Goal: Task Accomplishment & Management: Manage account settings

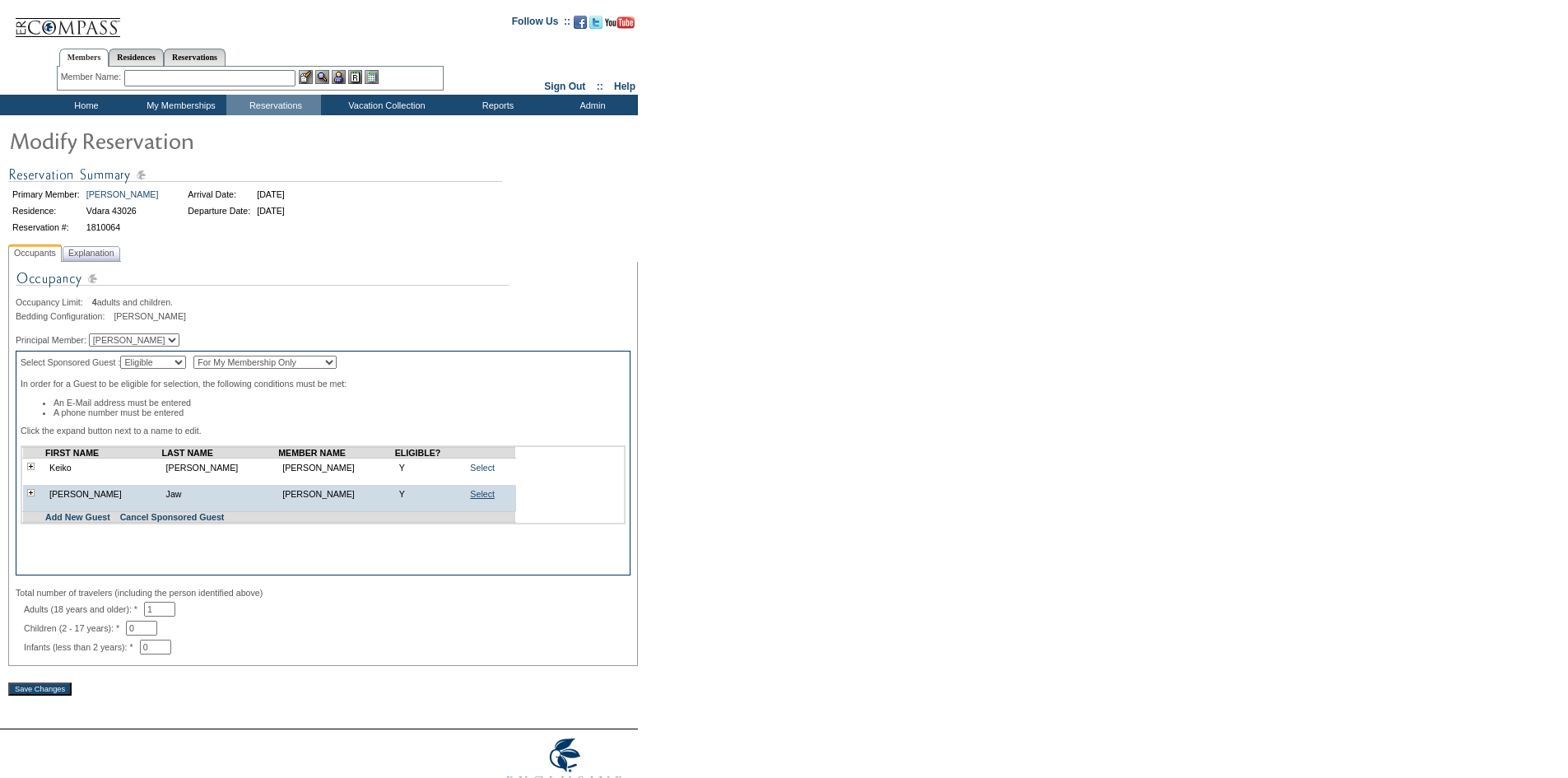
click at [473, 499] on link "Select" at bounding box center [482, 493] width 24 height 10
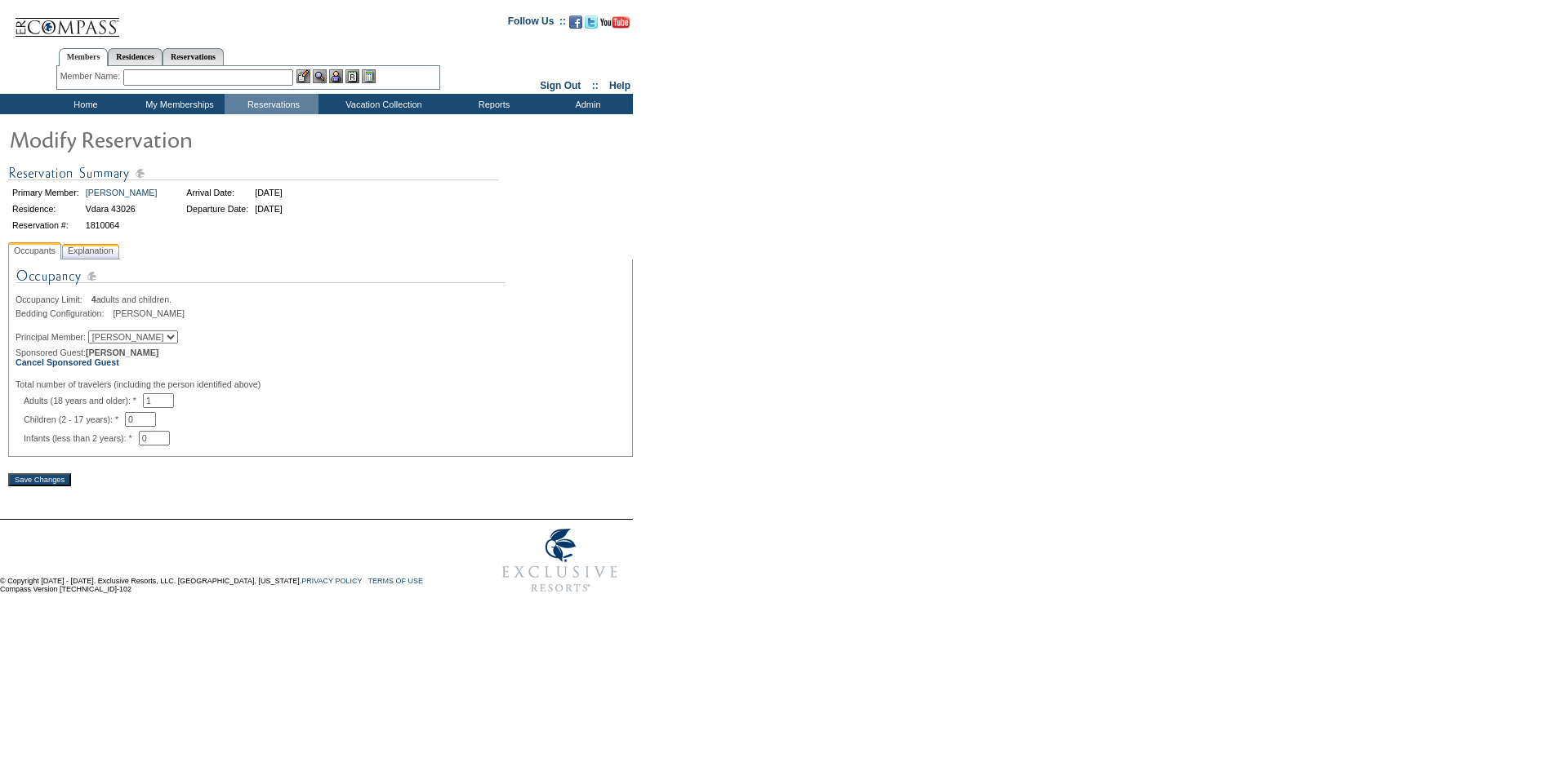
click at [103, 258] on span "Explanation" at bounding box center [91, 251] width 52 height 17
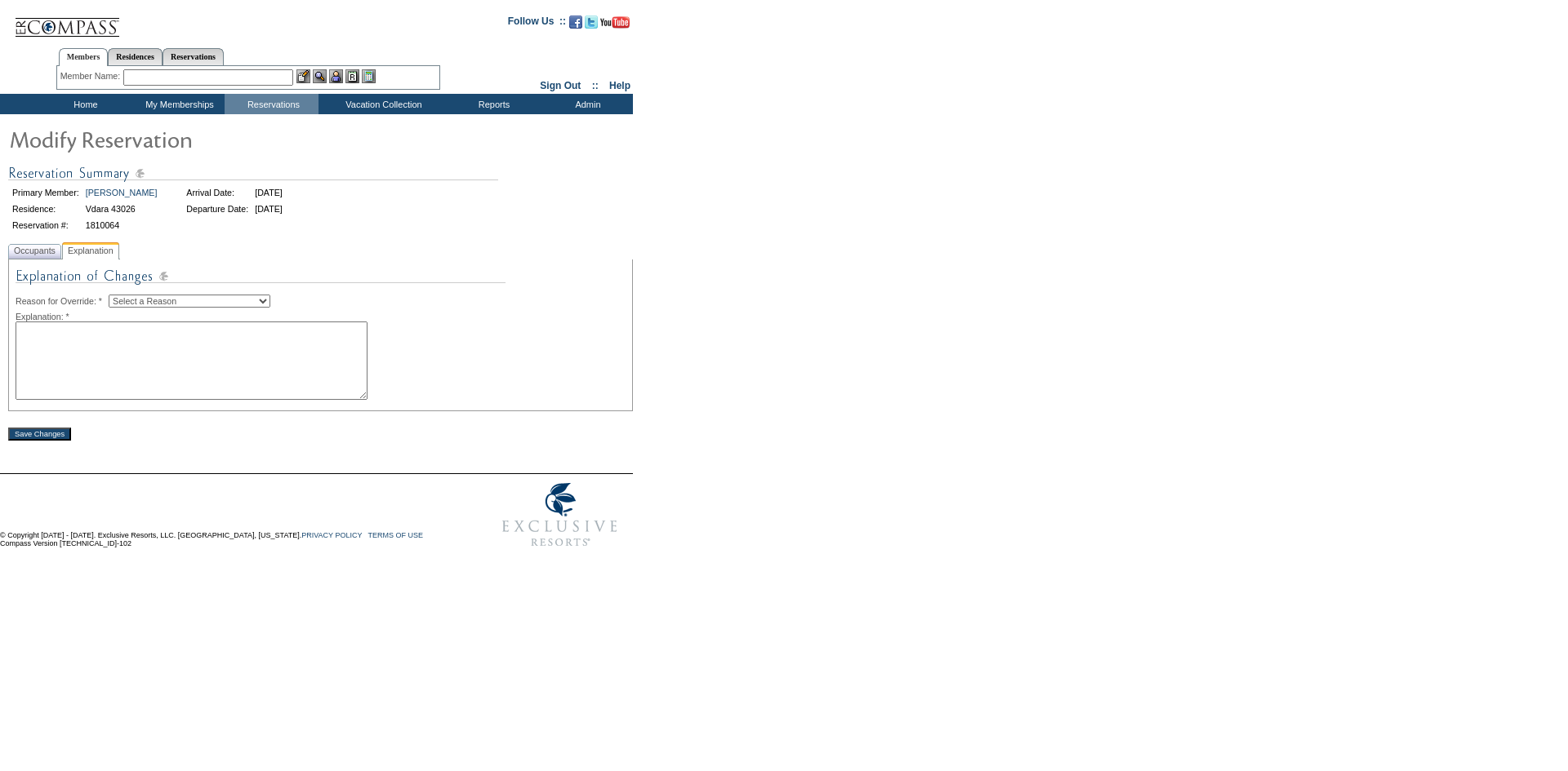
click at [183, 303] on select "Select a Reason Creating Continuous Stay Days Rebooked After Cancellation Editi…" at bounding box center [190, 301] width 162 height 13
select select "1045"
click at [121, 297] on select "Select a Reason Creating Continuous Stay Days Rebooked After Cancellation Editi…" at bounding box center [190, 301] width 162 height 13
click at [218, 368] on textarea at bounding box center [191, 360] width 352 height 78
type textarea "MMM"
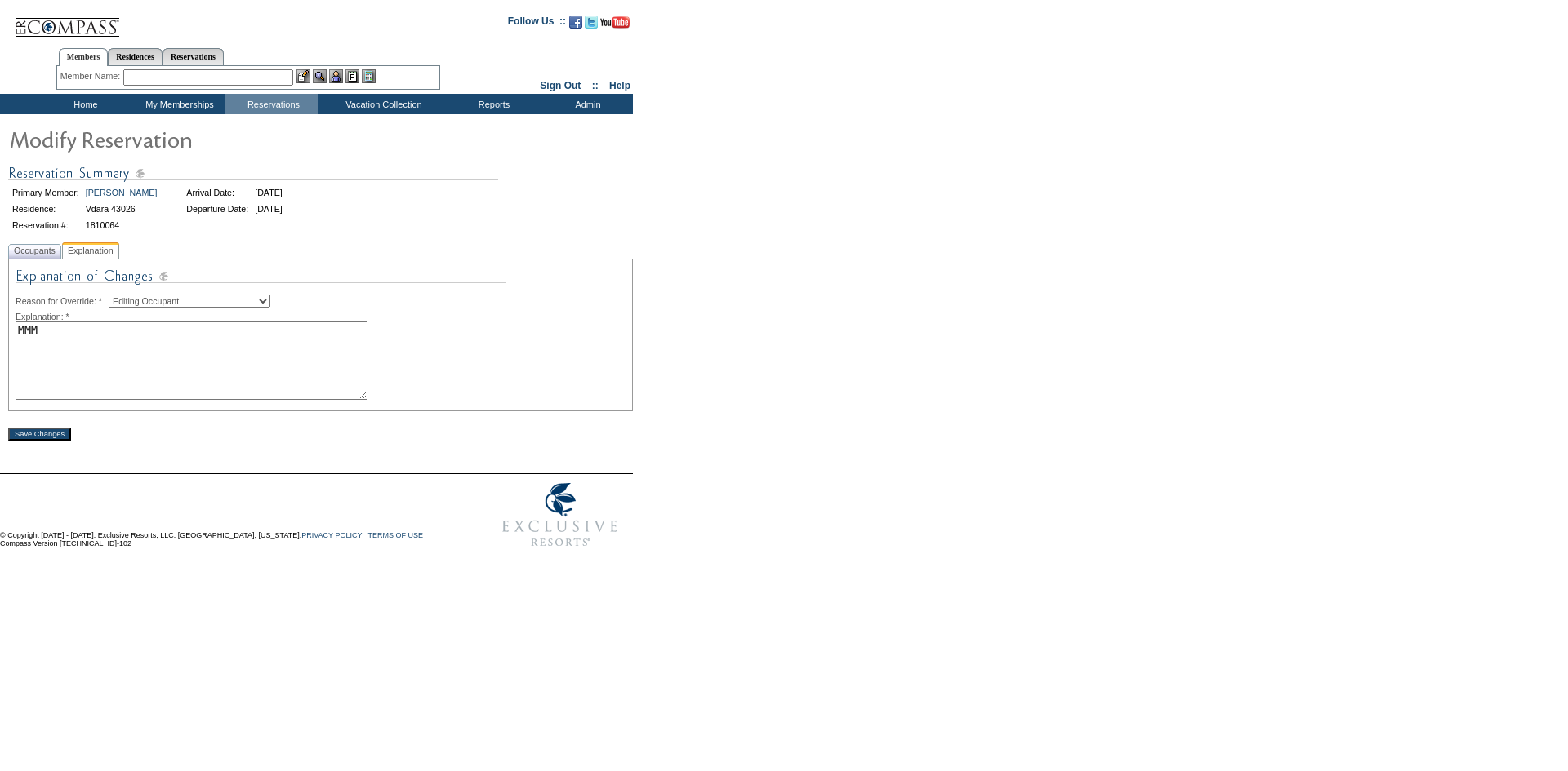
click at [31, 428] on div "Save Changes" at bounding box center [320, 426] width 625 height 30
click at [32, 438] on input "Save Changes" at bounding box center [40, 434] width 63 height 13
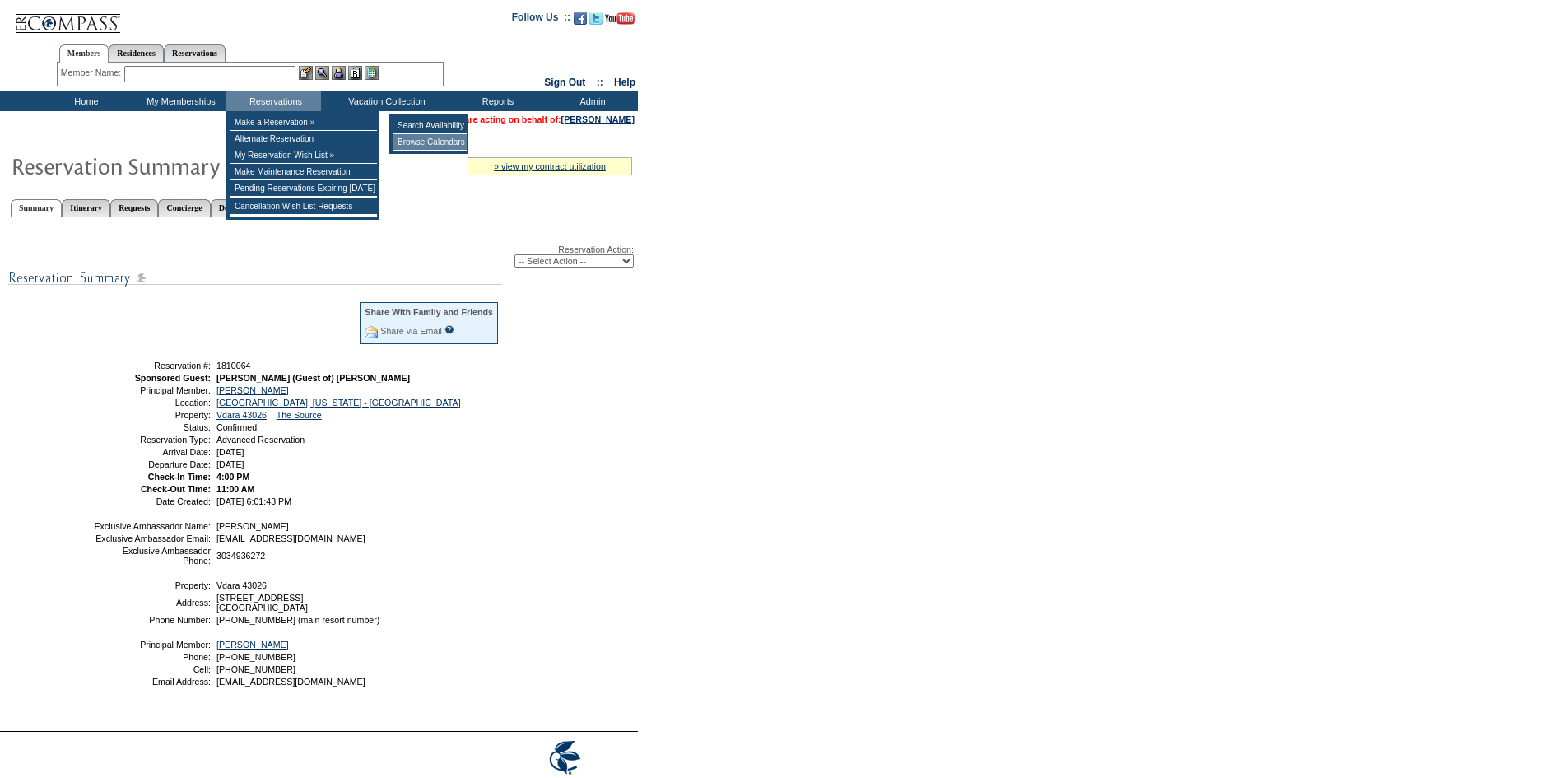
click at [416, 141] on td "Browse Calendars" at bounding box center [430, 142] width 73 height 16
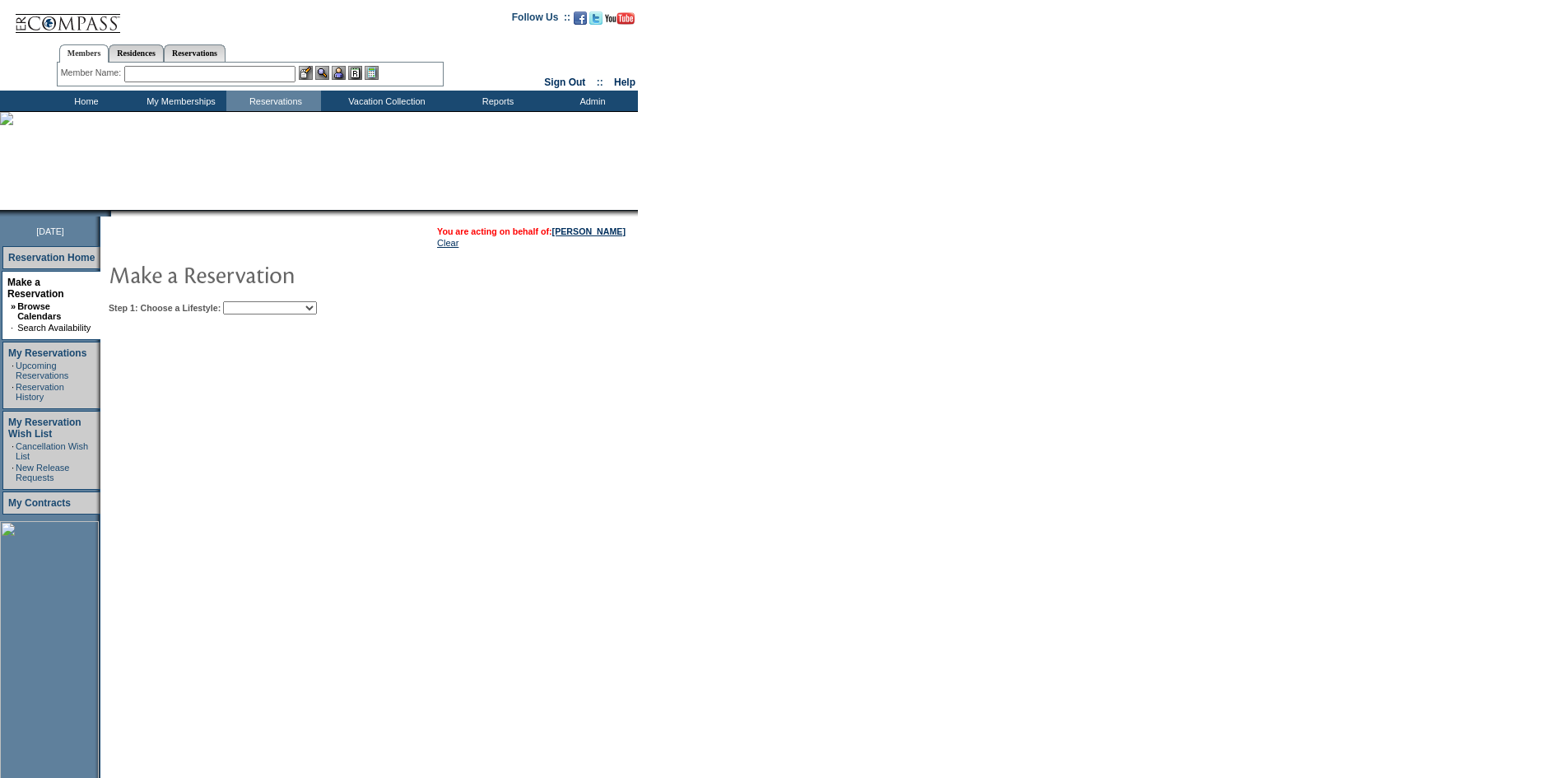
click at [317, 311] on select "Beach Leisure Metropolitan Mountain OIAL for Adventure OIAL for Couples OIAL fo…" at bounding box center [270, 307] width 94 height 14
select select "Metropolitan"
click at [251, 303] on select "Beach Leisure Metropolitan Mountain OIAL for Adventure OIAL for Couples OIAL fo…" at bounding box center [270, 307] width 94 height 14
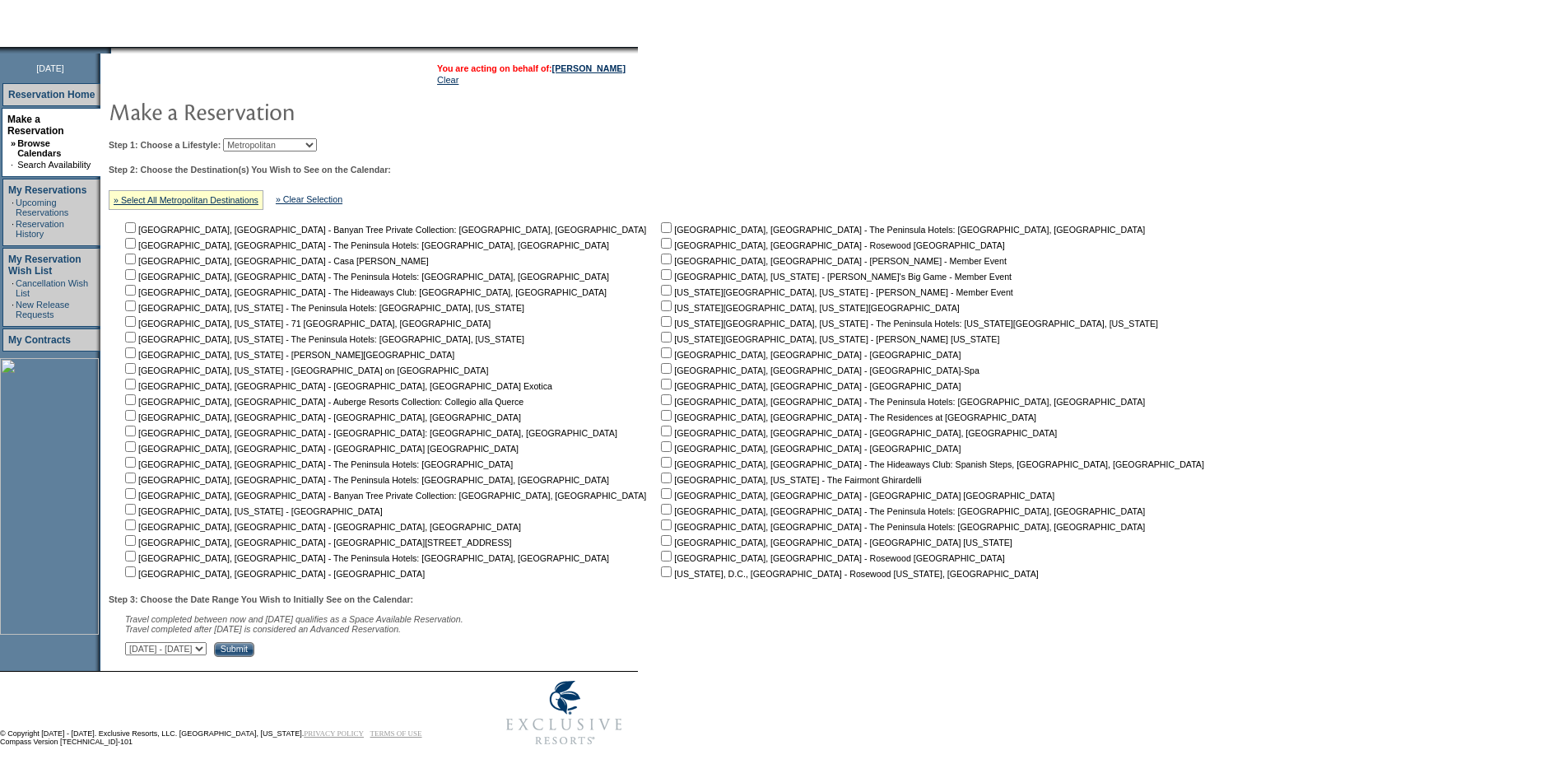
scroll to position [174, 0]
click at [136, 489] on input "checkbox" at bounding box center [131, 494] width 11 height 11
checkbox input "true"
click at [661, 520] on input "checkbox" at bounding box center [666, 525] width 11 height 11
checkbox input "true"
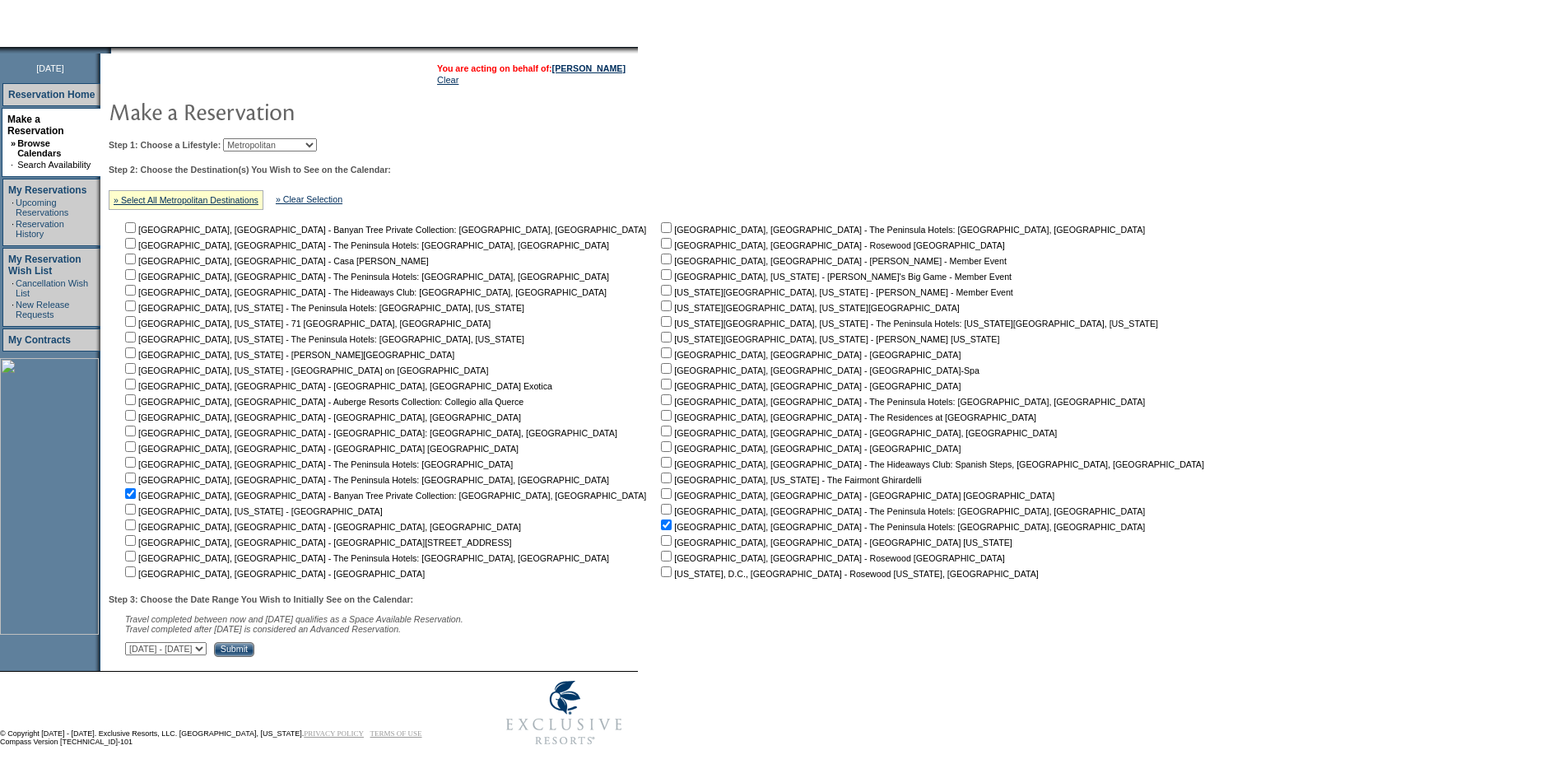
click at [255, 647] on input "Submit" at bounding box center [234, 649] width 41 height 15
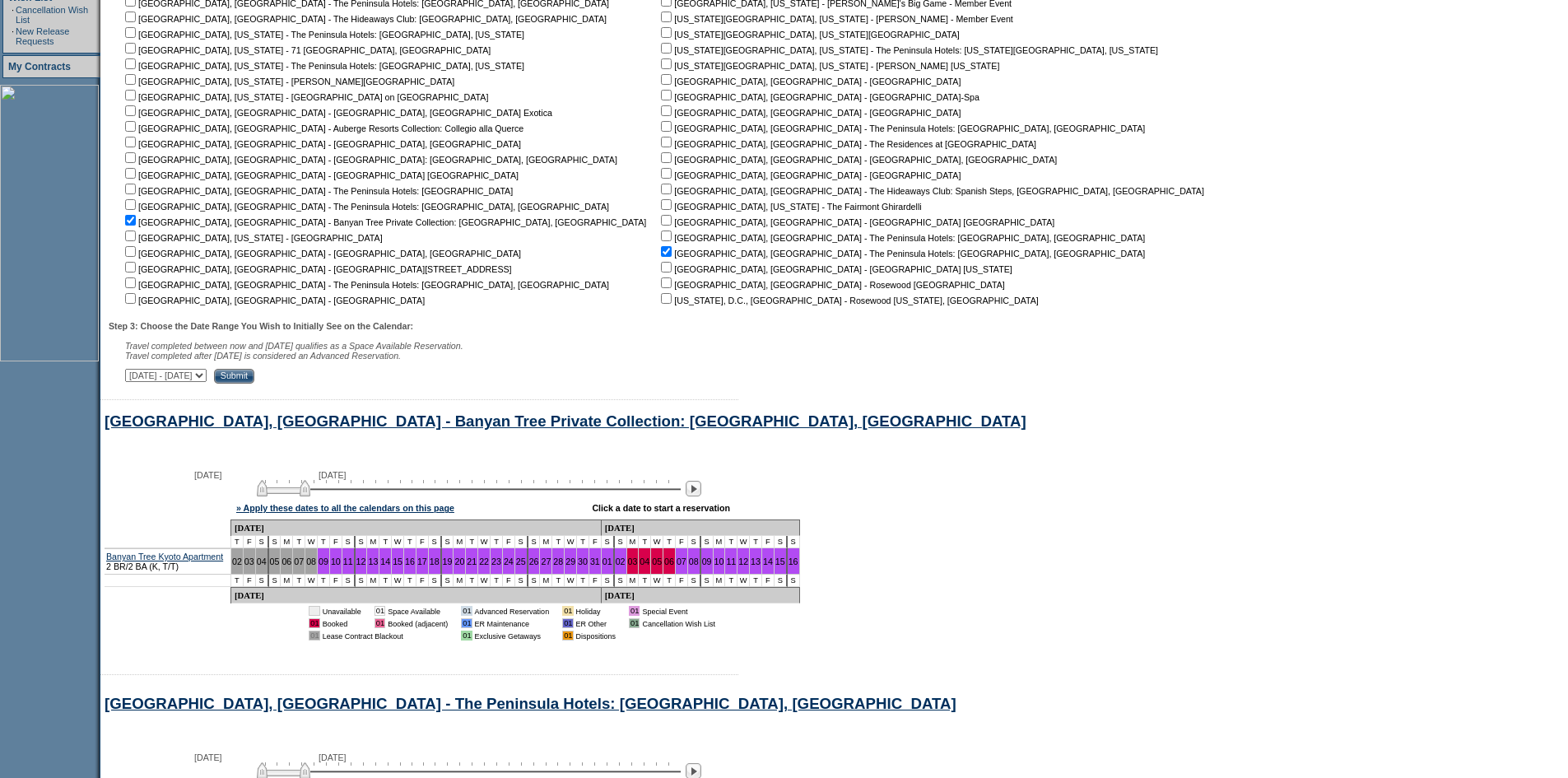
scroll to position [434, 0]
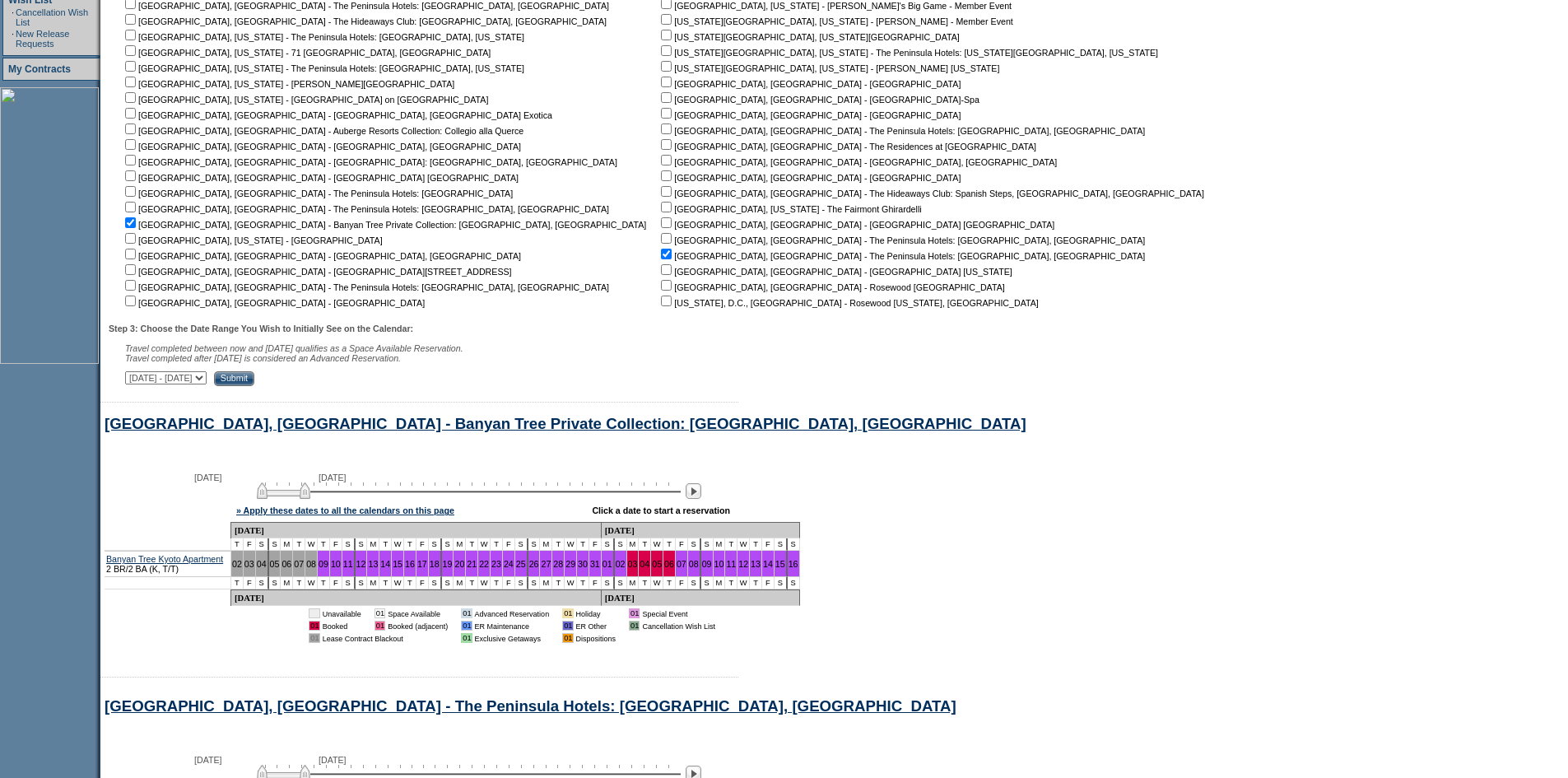
click at [661, 257] on input "checkbox" at bounding box center [666, 254] width 11 height 11
checkbox input "false"
click at [702, 499] on img at bounding box center [693, 491] width 15 height 15
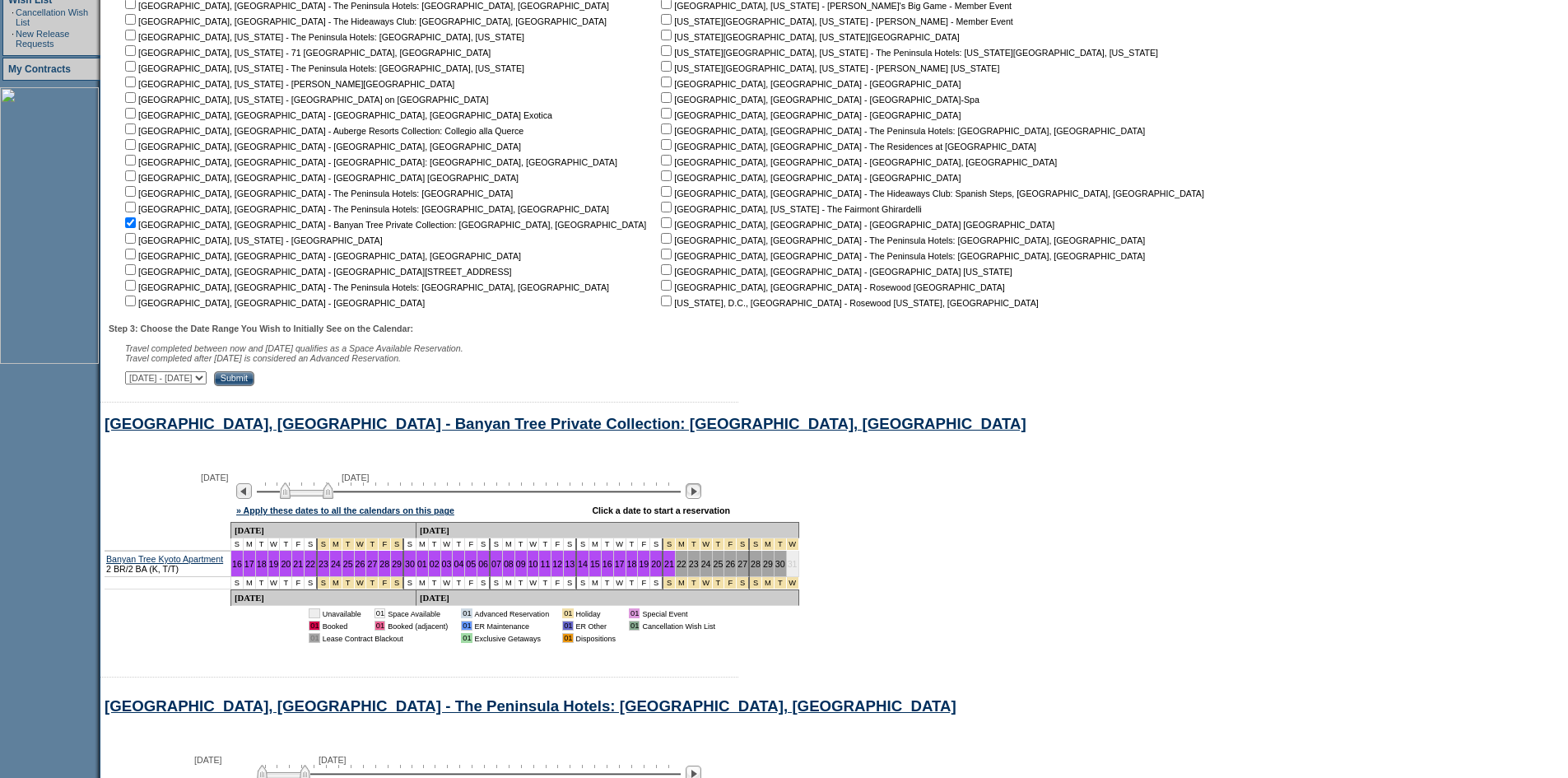
click at [702, 499] on img at bounding box center [693, 491] width 15 height 15
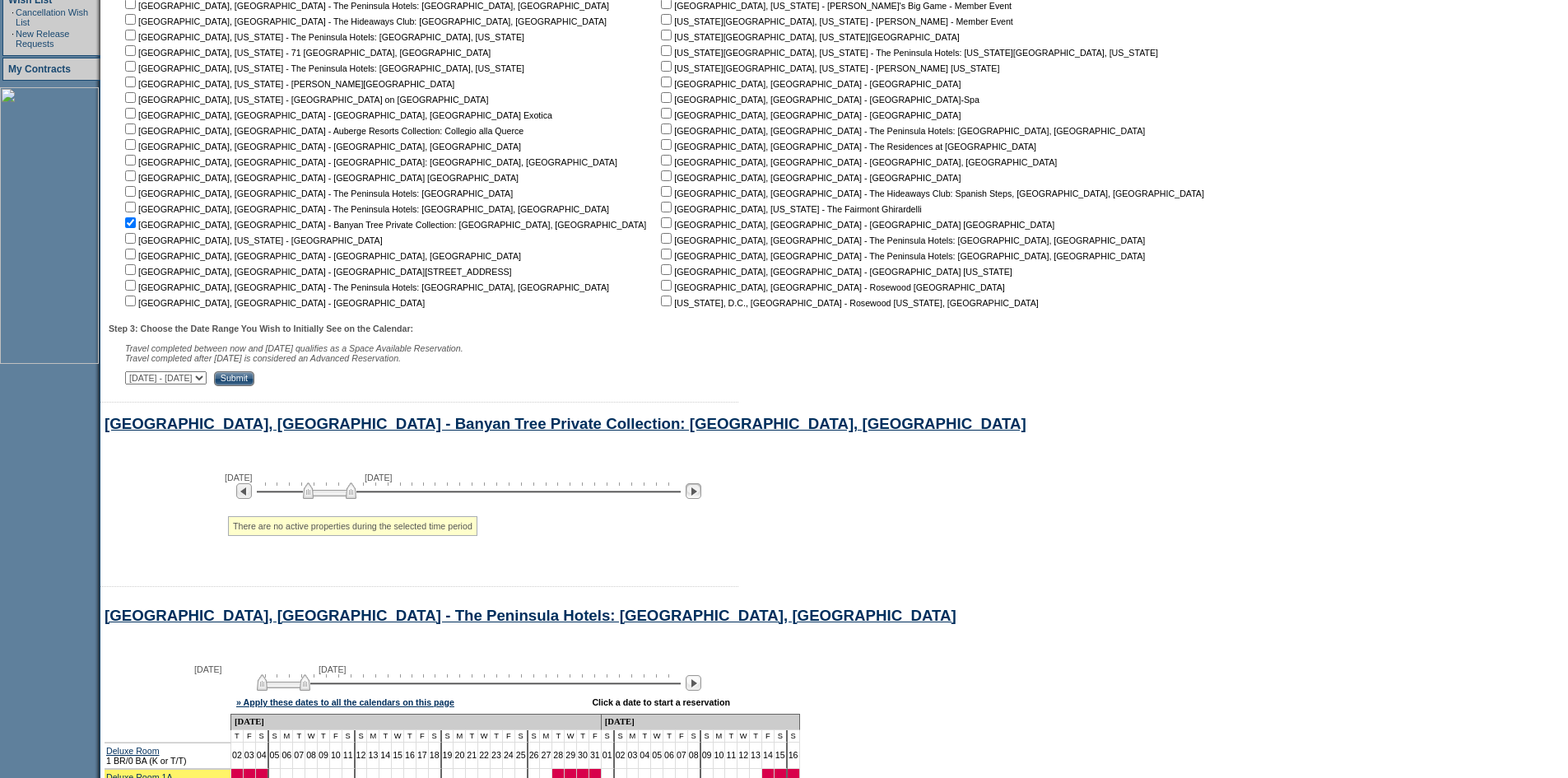
click at [702, 499] on img at bounding box center [693, 491] width 15 height 15
